Goal: Task Accomplishment & Management: Manage account settings

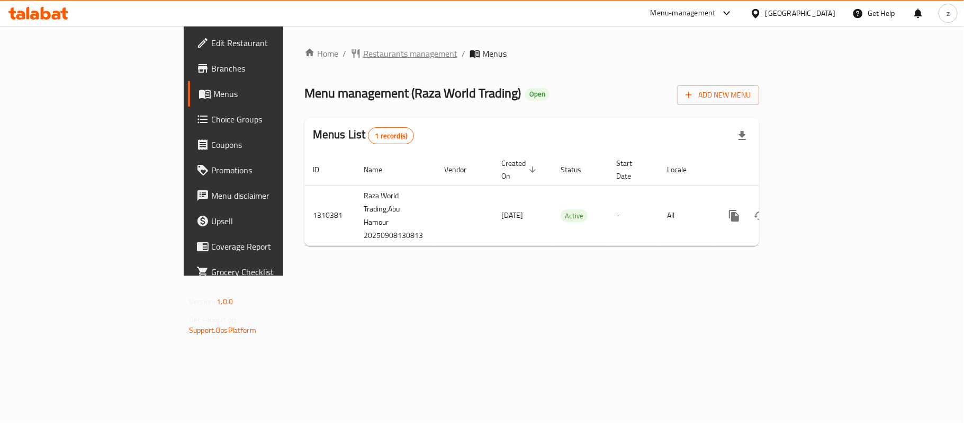
click at [363, 54] on span "Restaurants management" at bounding box center [410, 53] width 94 height 13
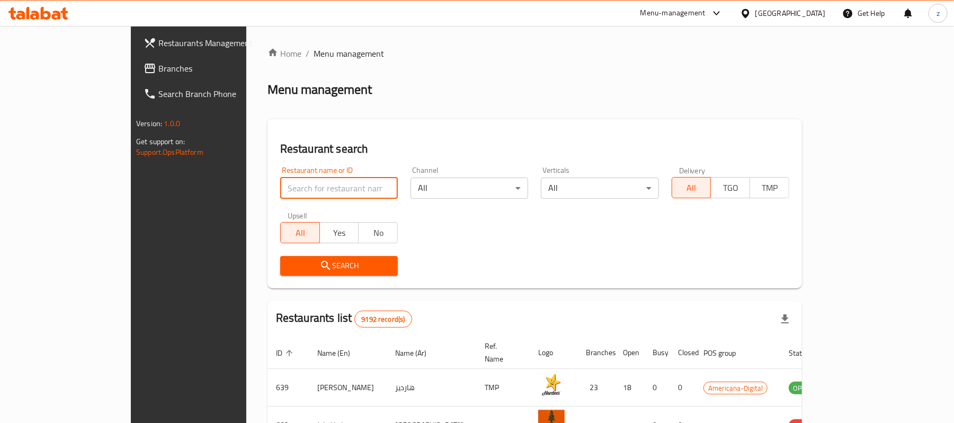
click at [280, 193] on input "search" at bounding box center [339, 187] width 118 height 21
paste input "705448"
type input "705448"
click at [289, 263] on span "Search" at bounding box center [339, 265] width 101 height 13
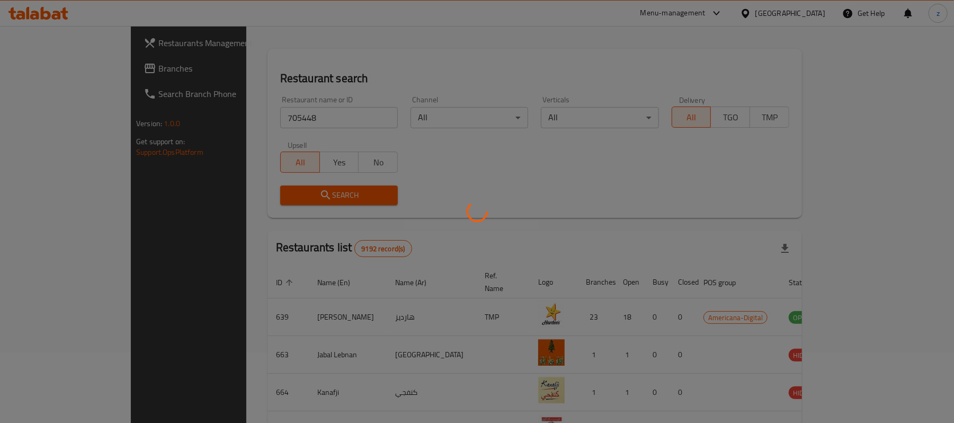
scroll to position [30, 0]
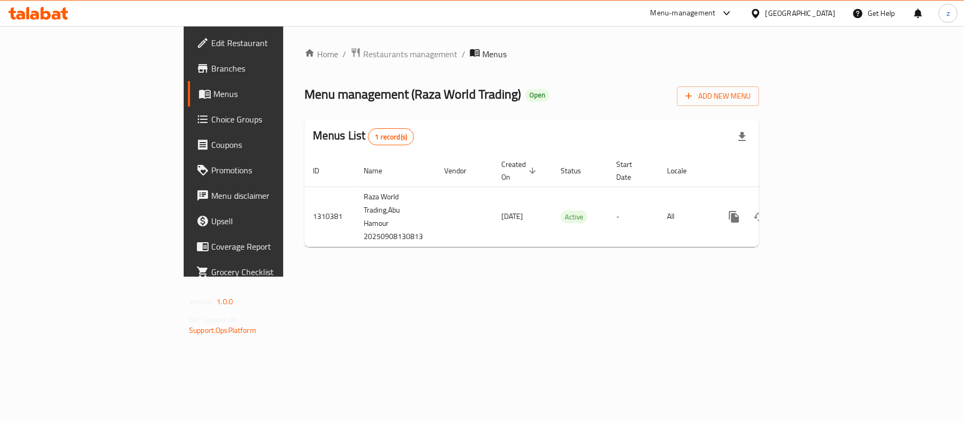
click at [211, 44] on span "Edit Restaurant" at bounding box center [273, 43] width 125 height 13
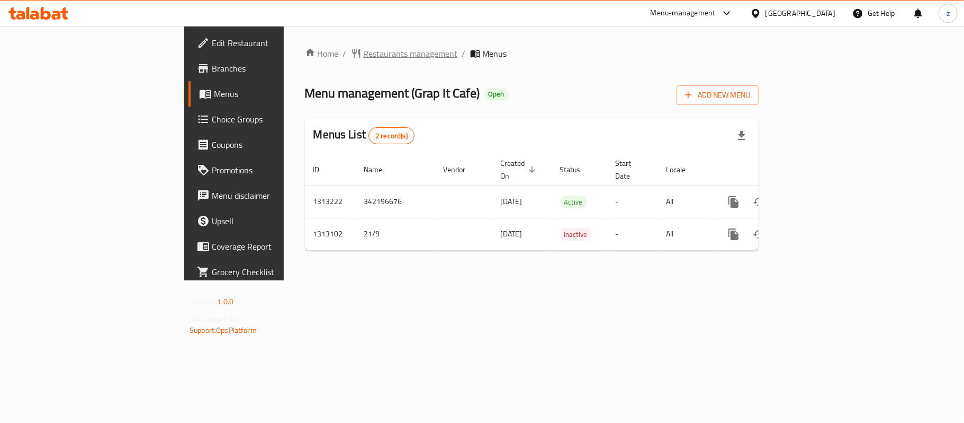
click at [364, 49] on span "Restaurants management" at bounding box center [411, 53] width 94 height 13
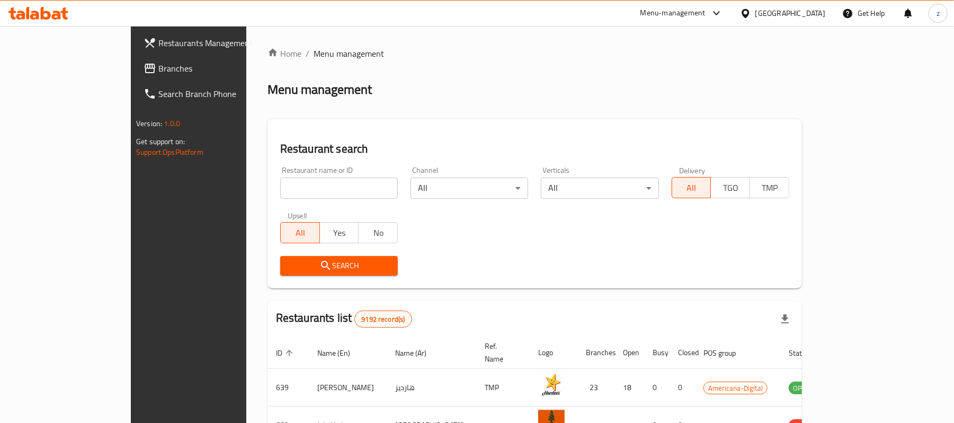
click at [280, 178] on input "search" at bounding box center [339, 187] width 118 height 21
paste input "706380"
type input "706380"
click button "Search" at bounding box center [339, 266] width 118 height 20
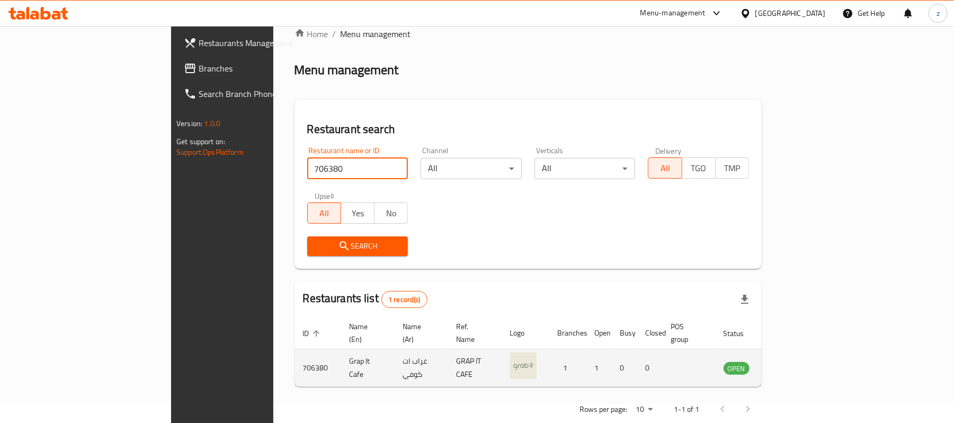
scroll to position [30, 0]
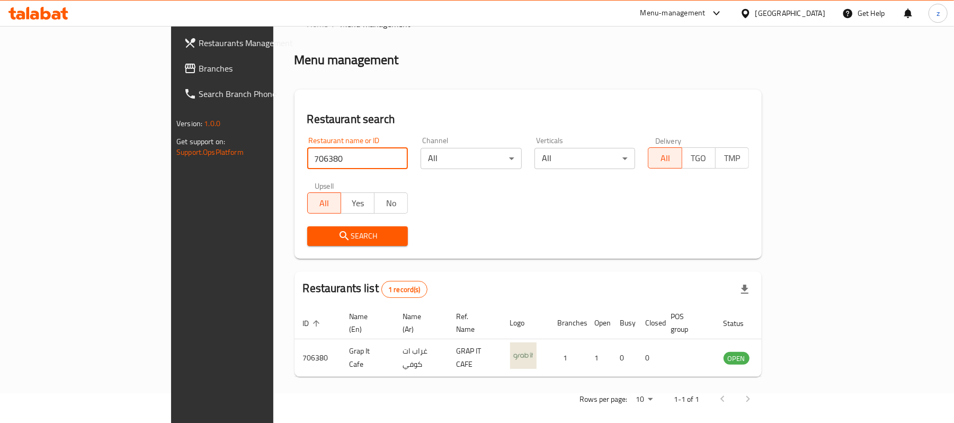
click at [303, 249] on div "Search" at bounding box center [358, 236] width 114 height 32
click at [307, 244] on button "Search" at bounding box center [357, 236] width 101 height 20
click at [199, 75] on span "Branches" at bounding box center [260, 68] width 123 height 13
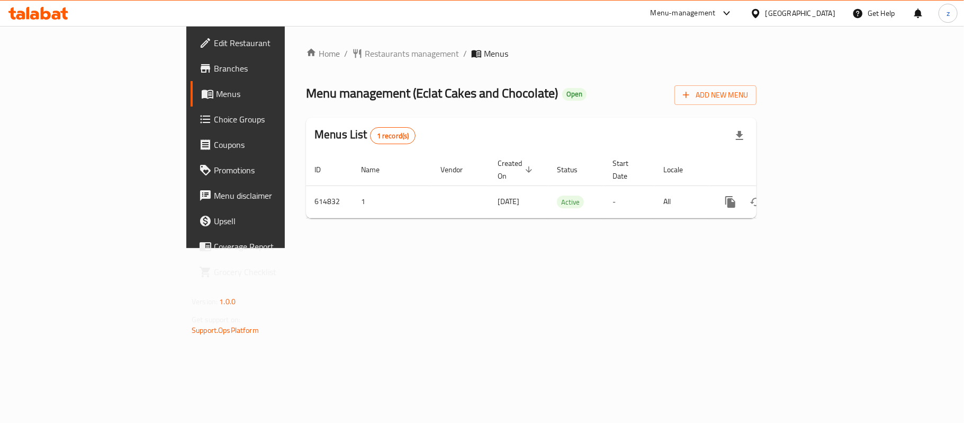
click at [306, 61] on div "Home / Restaurants management / Menus Menu management ( Eclat Cakes and Chocola…" at bounding box center [531, 137] width 451 height 180
click at [365, 56] on span "Restaurants management" at bounding box center [412, 53] width 94 height 13
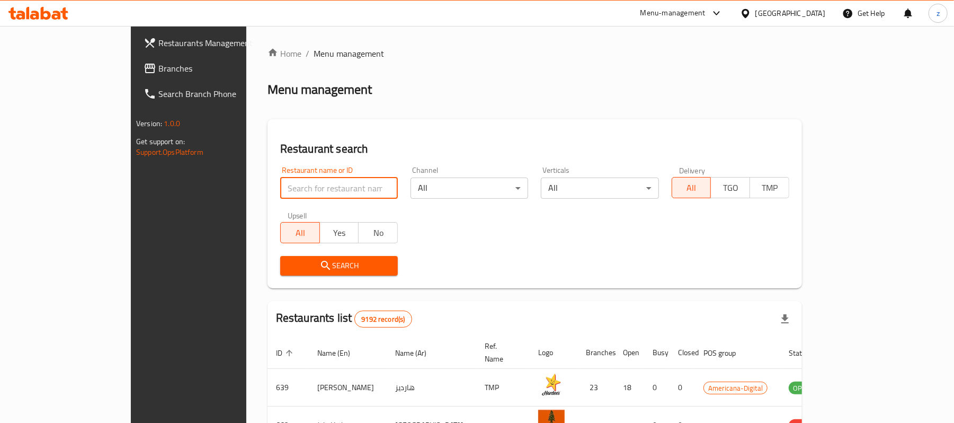
click at [280, 187] on input "search" at bounding box center [339, 187] width 118 height 21
paste input "638885"
type input "638885"
click at [300, 265] on span "Search" at bounding box center [339, 265] width 101 height 13
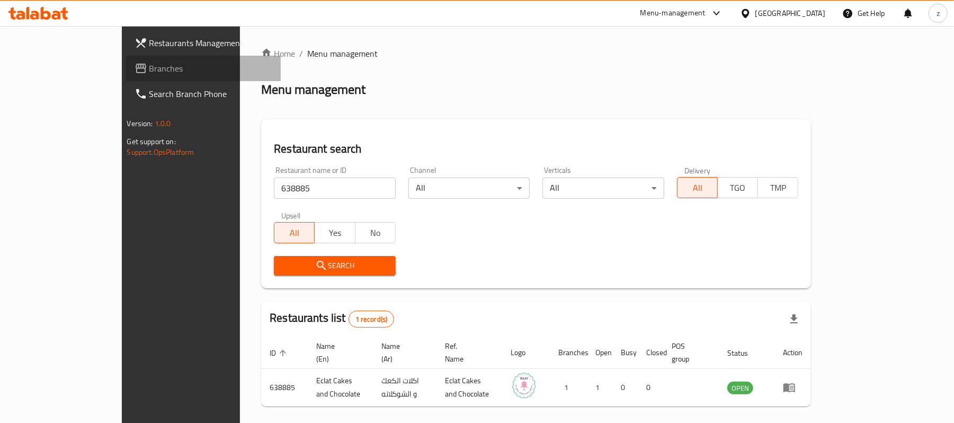
click at [149, 65] on span "Branches" at bounding box center [210, 68] width 123 height 13
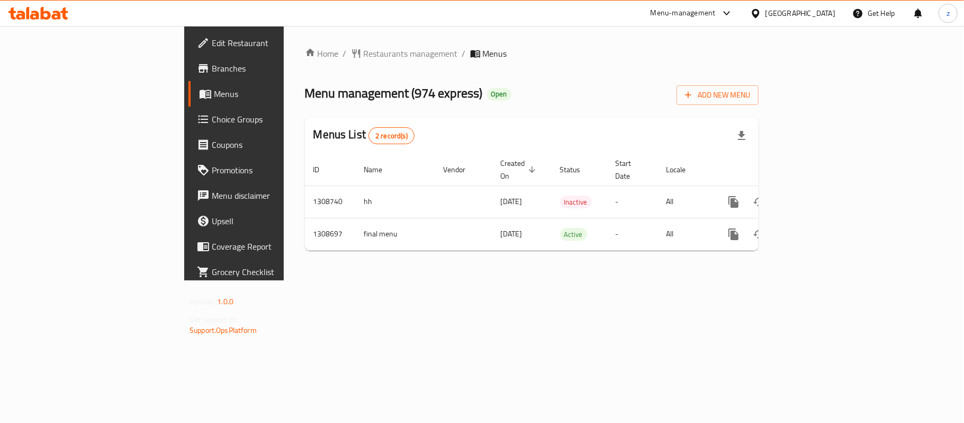
click at [212, 41] on span "Edit Restaurant" at bounding box center [274, 43] width 125 height 13
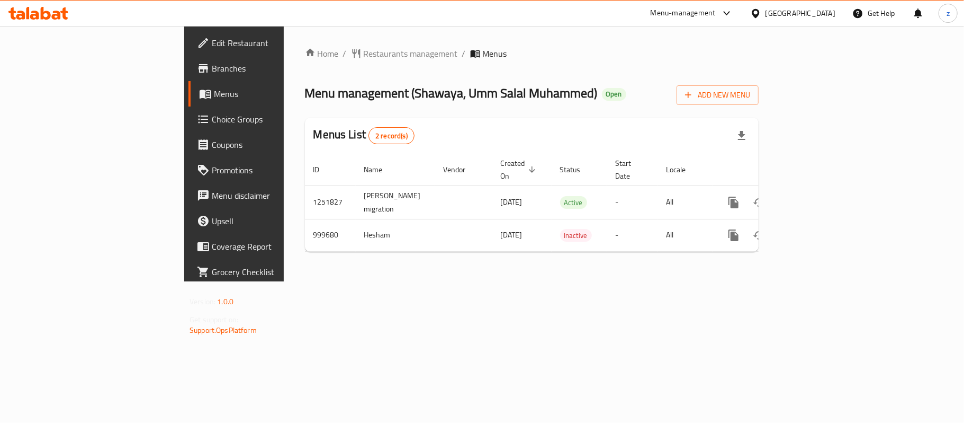
click at [364, 53] on span "Restaurants management" at bounding box center [411, 53] width 94 height 13
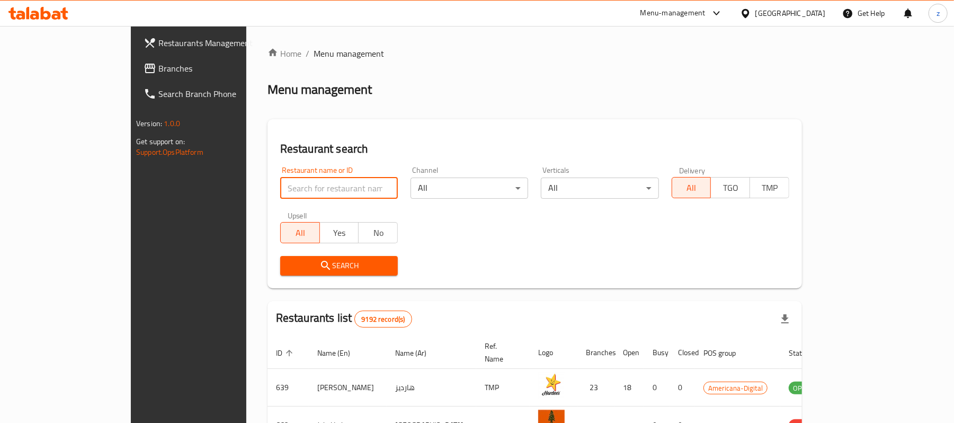
click at [280, 183] on input "search" at bounding box center [339, 187] width 118 height 21
paste input "660462"
type input "660462"
click at [289, 262] on span "Search" at bounding box center [339, 265] width 101 height 13
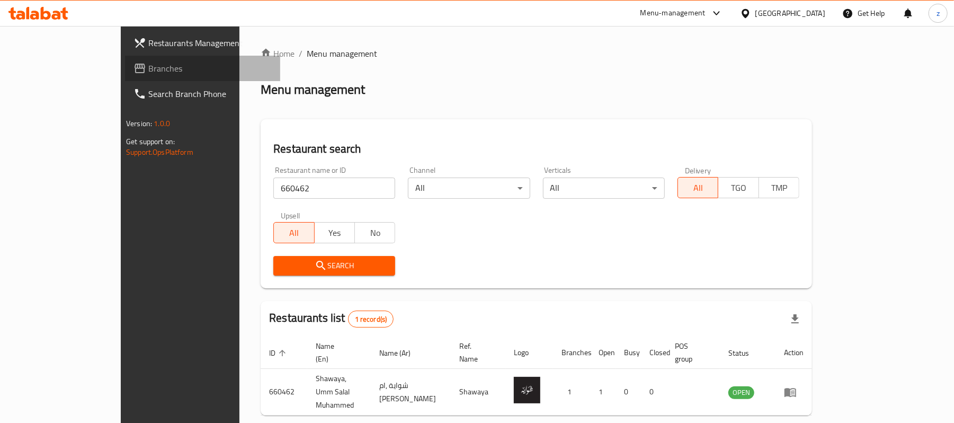
click at [148, 68] on span "Branches" at bounding box center [209, 68] width 123 height 13
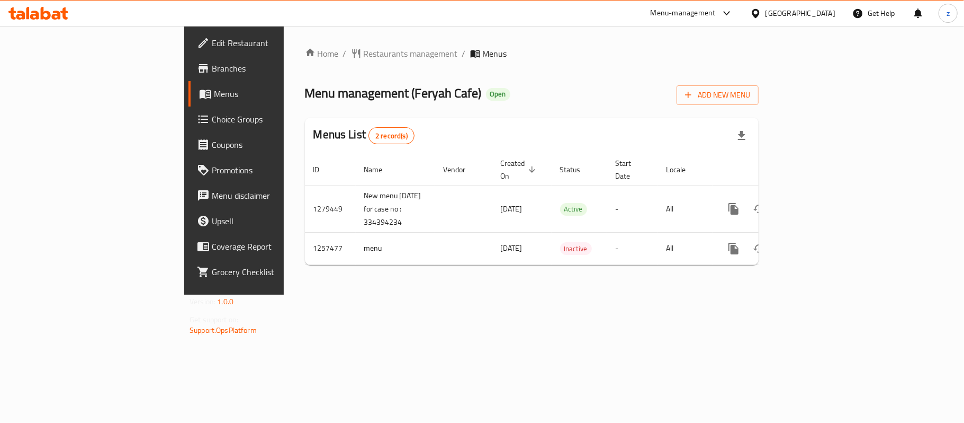
click at [413, 94] on div "Menu management ( Feryah Cafe ) Open Add New Menu" at bounding box center [532, 93] width 454 height 24
click at [305, 62] on div "Home / Restaurants management / Menus Menu management ( Feryah Cafe ) Open Add …" at bounding box center [532, 160] width 454 height 226
click at [364, 58] on span "Restaurants management" at bounding box center [411, 53] width 94 height 13
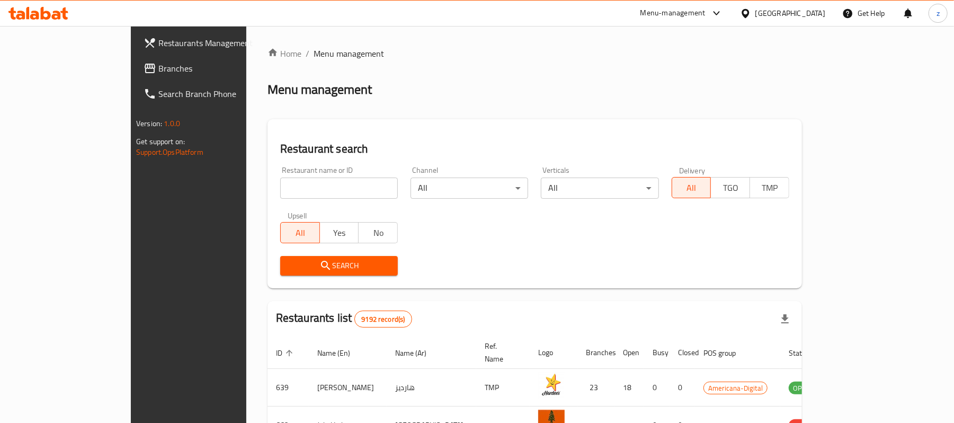
click at [280, 187] on input "search" at bounding box center [339, 187] width 118 height 21
paste input "683445"
type input "683445"
click at [289, 263] on span "Search" at bounding box center [339, 265] width 101 height 13
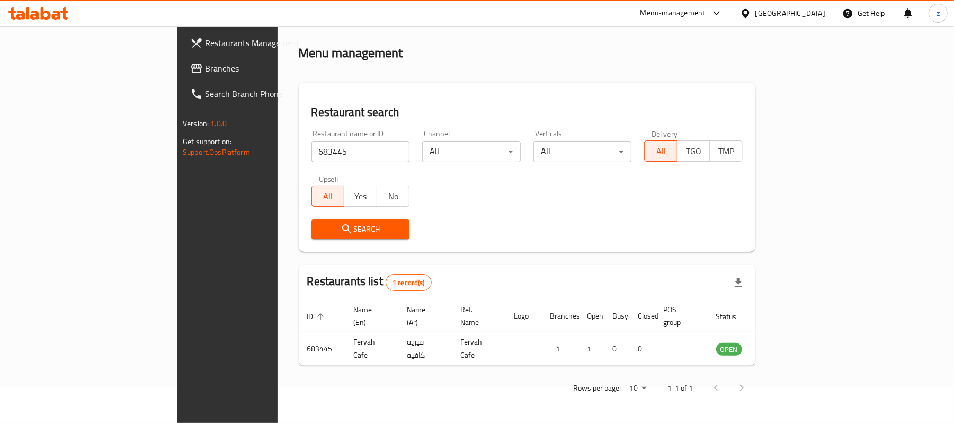
scroll to position [30, 0]
